Goal: Transaction & Acquisition: Purchase product/service

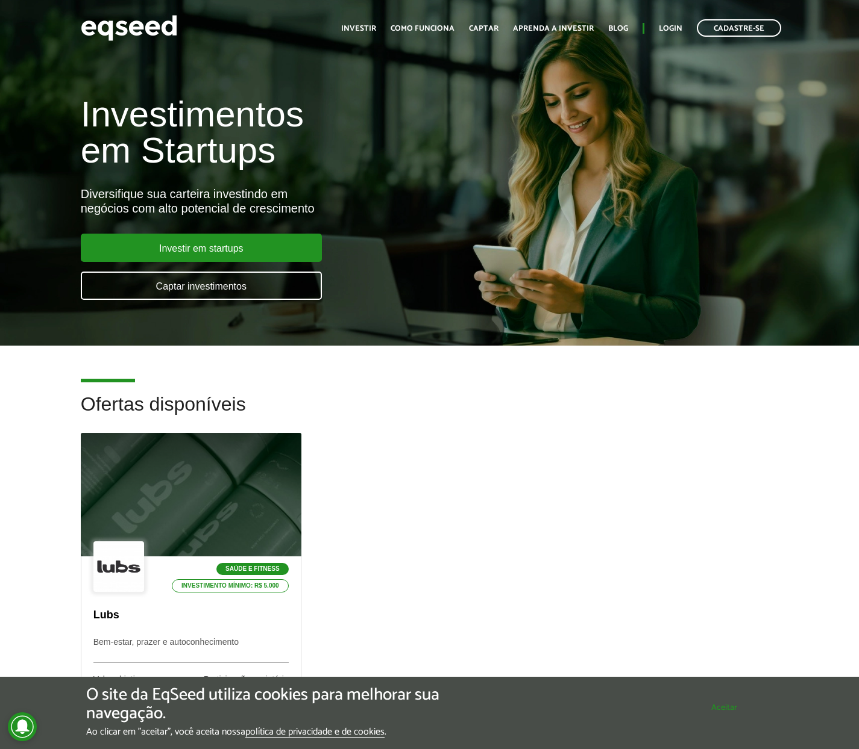
drag, startPoint x: 692, startPoint y: 703, endPoint x: 689, endPoint y: 698, distance: 6.5
click at [692, 703] on button "Aceitar" at bounding box center [724, 707] width 98 height 19
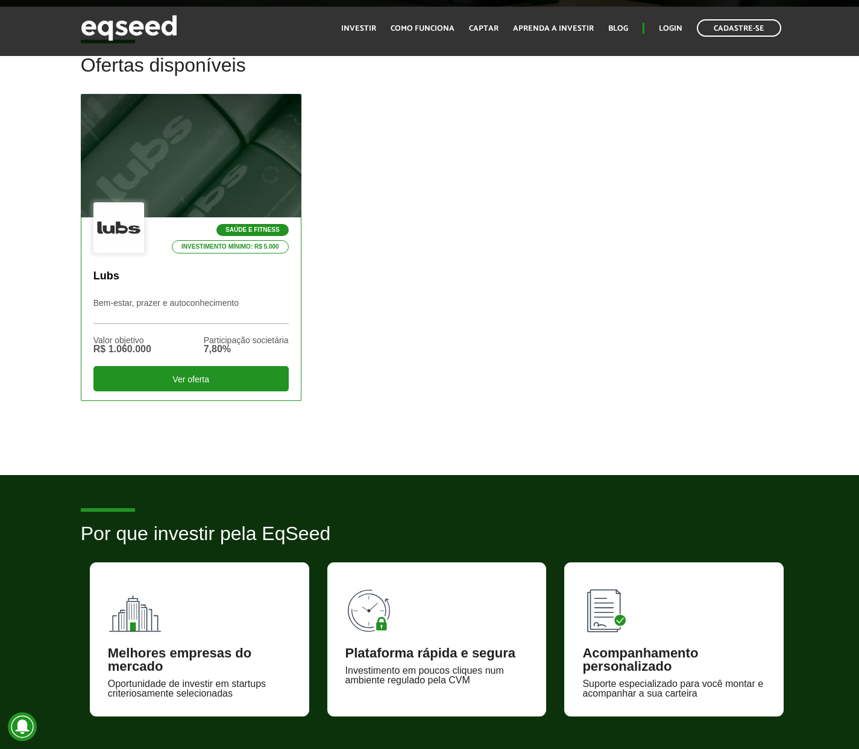
scroll to position [137, 0]
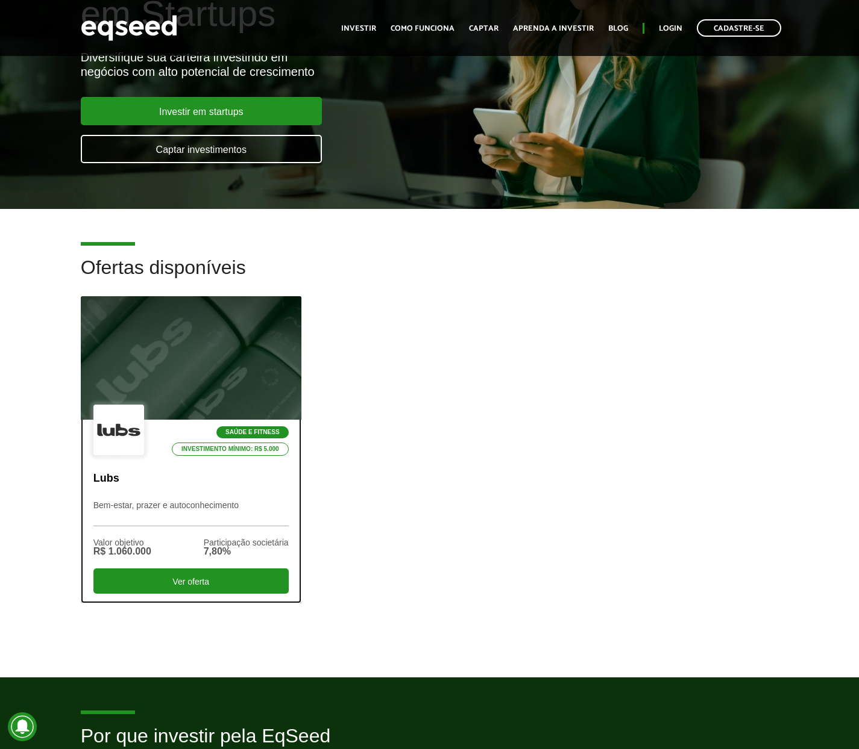
click at [175, 417] on div "Saúde e Fitness Investimento mínimo: R$ 5.000" at bounding box center [190, 431] width 195 height 52
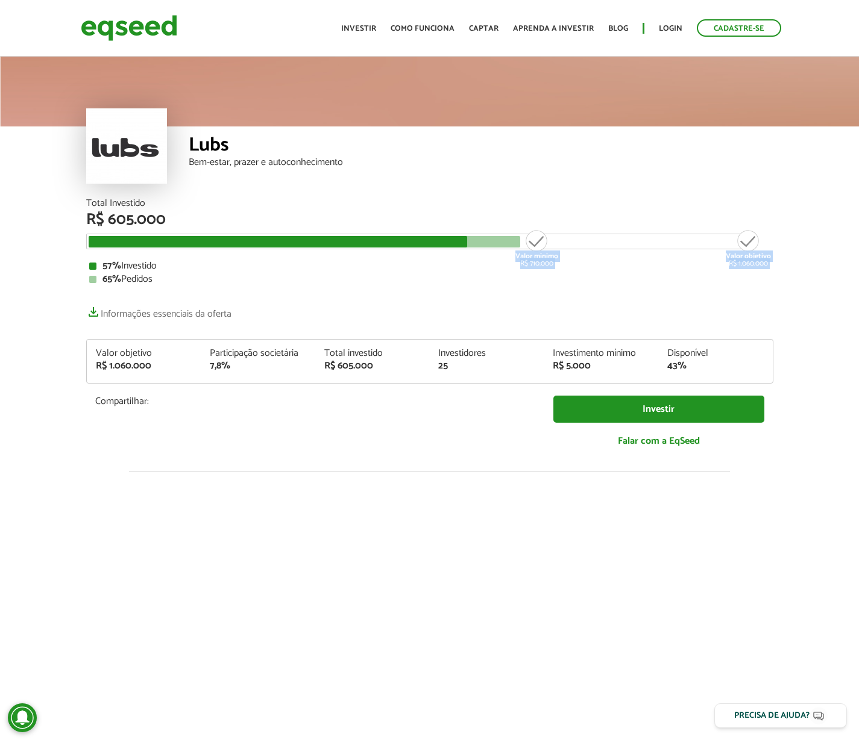
drag, startPoint x: 540, startPoint y: 245, endPoint x: 657, endPoint y: 256, distance: 117.4
click at [657, 255] on div "Total Investido R$ 605.000 Valor mínimo R$ 710.000 Valor objetivo R$ 1.060.000 …" at bounding box center [429, 242] width 687 height 86
click at [620, 280] on div "65% Pedidos" at bounding box center [429, 280] width 681 height 10
click at [382, 337] on div "Total Investido R$ 605.000 Valor mínimo R$ 710.000 Valor objetivo R$ 1.060.000 …" at bounding box center [429, 329] width 687 height 261
